Goal: Task Accomplishment & Management: Manage account settings

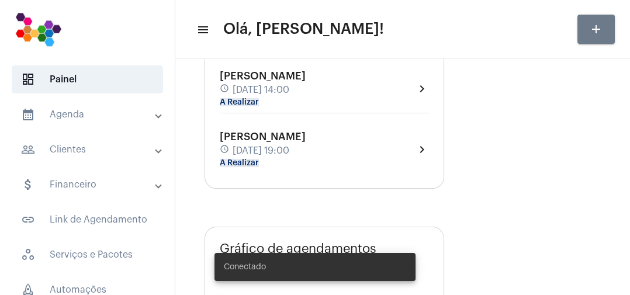
type input "[URL][DOMAIN_NAME]"
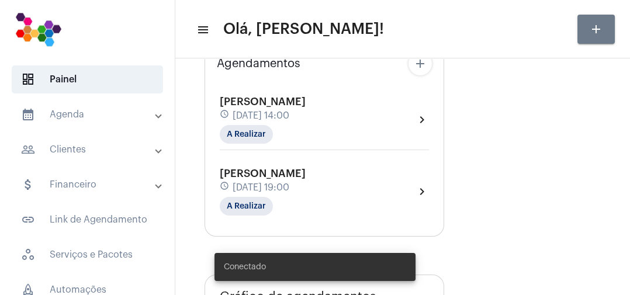
scroll to position [91, 0]
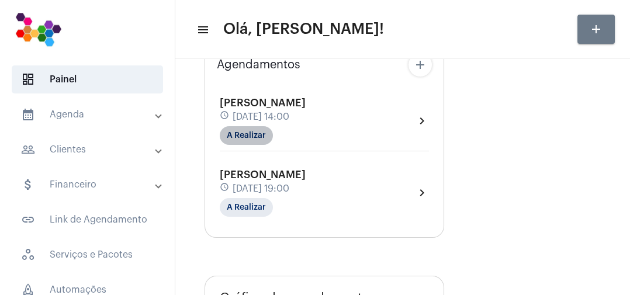
click at [263, 135] on mat-chip "A Realizar" at bounding box center [246, 135] width 53 height 19
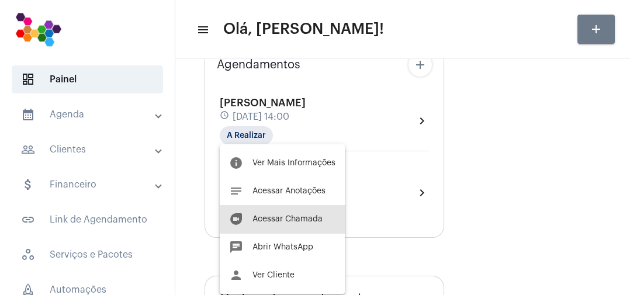
click at [311, 220] on span "Acessar Chamada" at bounding box center [288, 219] width 70 height 8
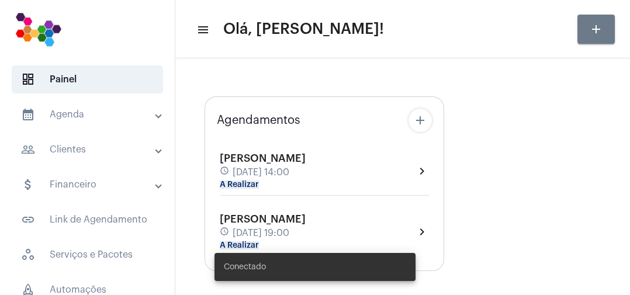
type input "[URL][DOMAIN_NAME]"
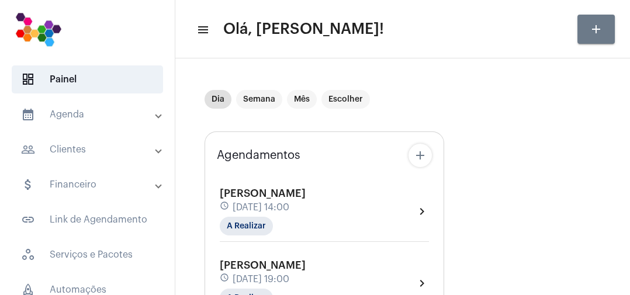
click at [290, 216] on div "Eronilton Soares Dantas schedule 20 de agosto às 14:00 A Realizar" at bounding box center [263, 212] width 86 height 48
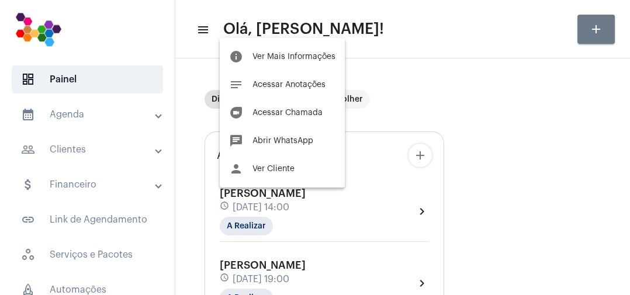
click at [420, 97] on div at bounding box center [315, 147] width 630 height 295
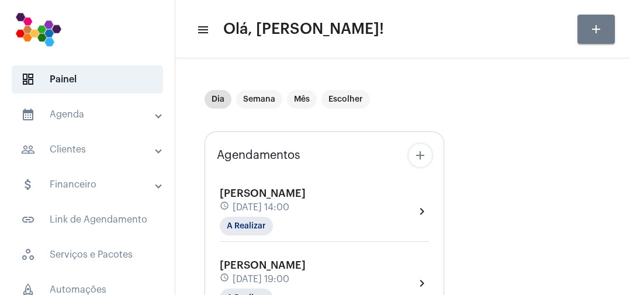
click at [306, 191] on span "[PERSON_NAME]" at bounding box center [263, 193] width 86 height 11
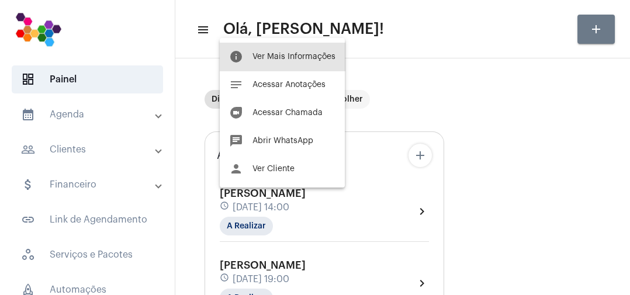
click at [302, 57] on span "Ver Mais Informações" at bounding box center [294, 57] width 83 height 8
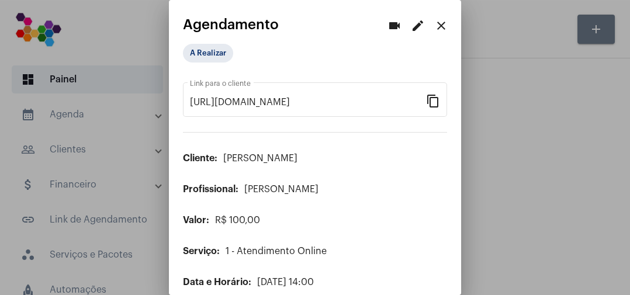
click at [232, 56] on div "A Realizar" at bounding box center [242, 53] width 122 height 23
click at [218, 44] on mat-chip "A Realizar" at bounding box center [208, 53] width 50 height 19
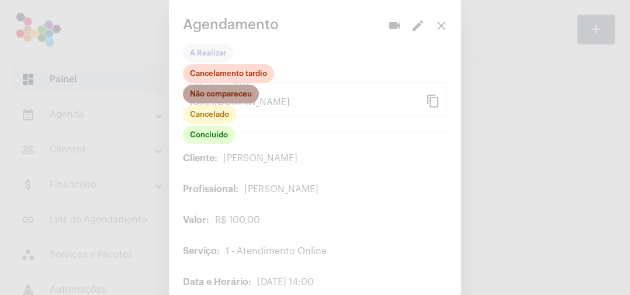
click at [230, 88] on mat-chip "Não compareceu" at bounding box center [221, 94] width 76 height 19
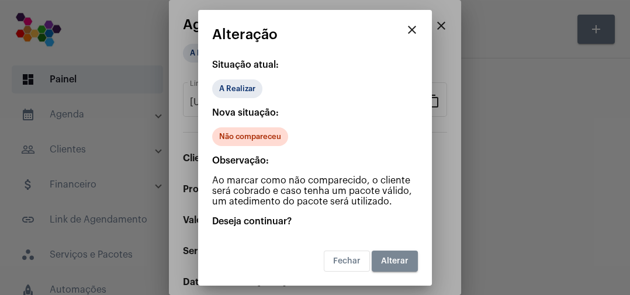
click at [390, 264] on span "Alterar" at bounding box center [394, 261] width 27 height 8
